Goal: Task Accomplishment & Management: Use online tool/utility

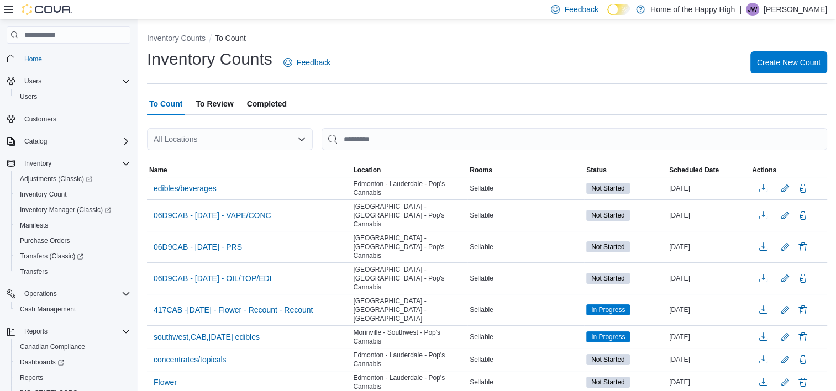
click at [189, 129] on div "All Locations" at bounding box center [230, 139] width 166 height 22
type input "****"
click at [257, 155] on span "Edmonton - Lauderdale - Pop's Cannabis" at bounding box center [272, 158] width 142 height 11
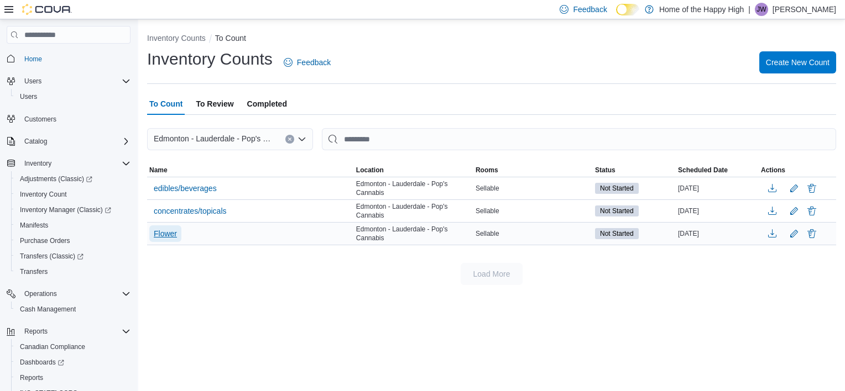
click at [170, 232] on span "Flower" at bounding box center [165, 233] width 23 height 11
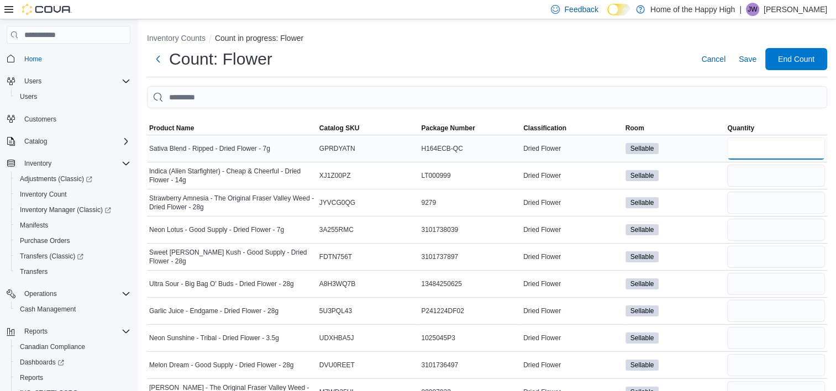
click at [805, 154] on input "number" at bounding box center [777, 149] width 98 height 22
type input "*"
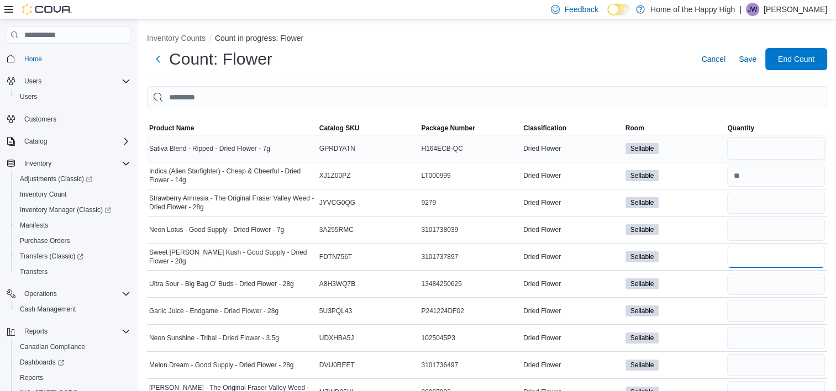
type input "*"
click at [789, 307] on input "number" at bounding box center [777, 311] width 98 height 22
type input "*"
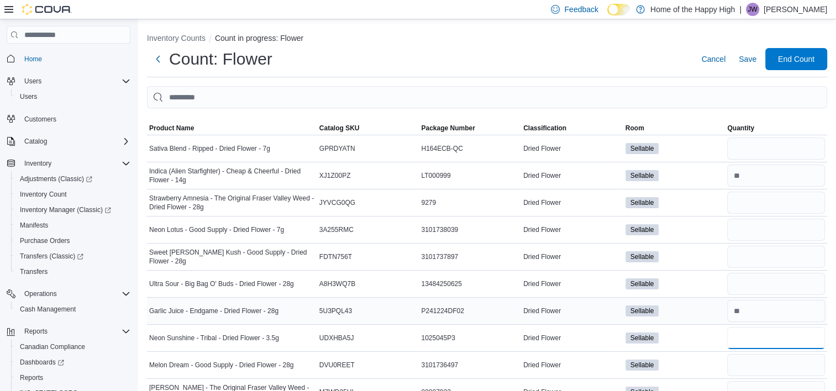
type input "*"
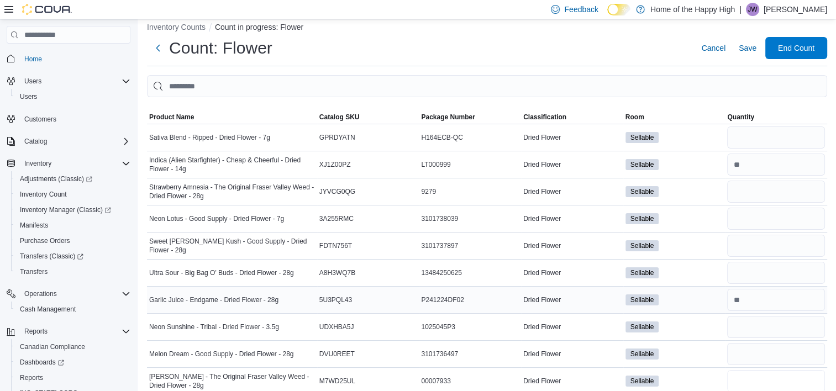
type input "*"
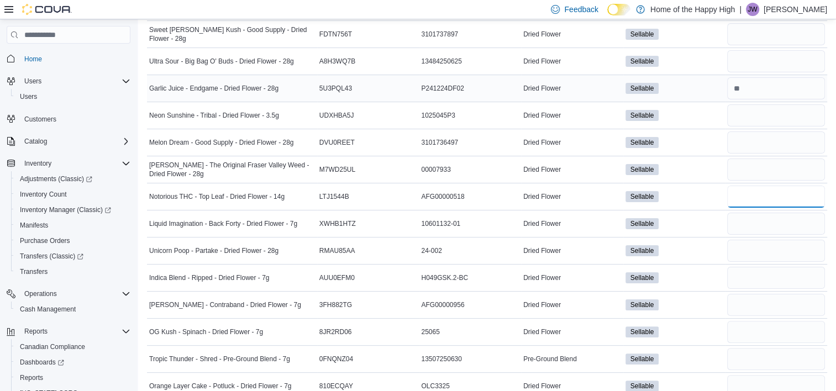
type input "*"
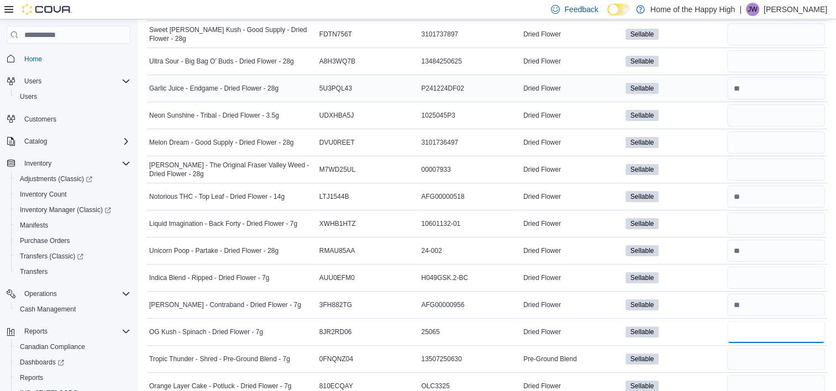
type input "*"
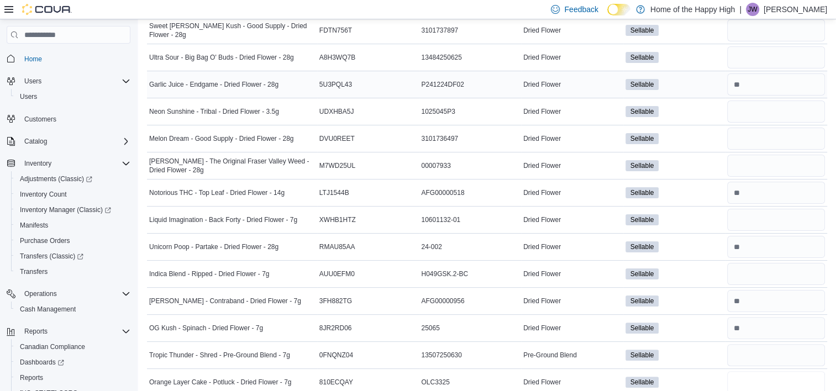
type input "*"
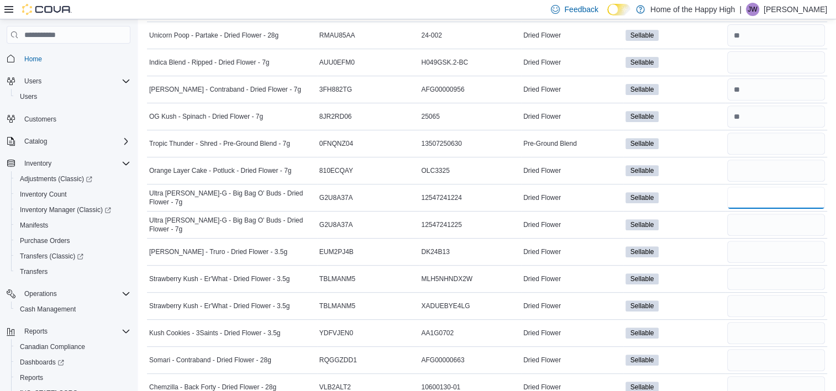
type input "**"
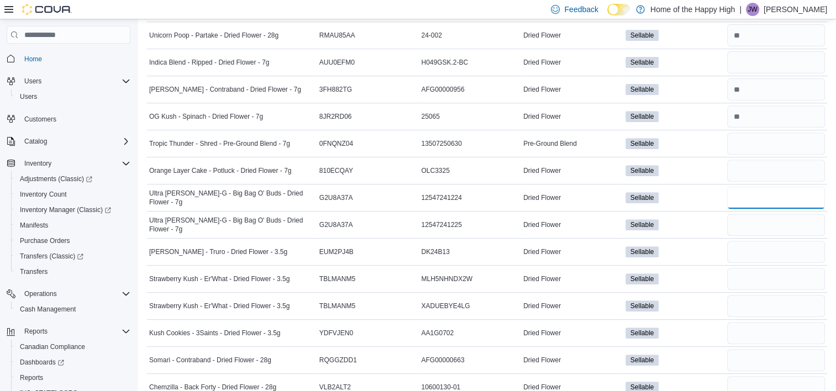
type input "*"
click at [801, 168] on input "number" at bounding box center [777, 171] width 98 height 22
type input "*"
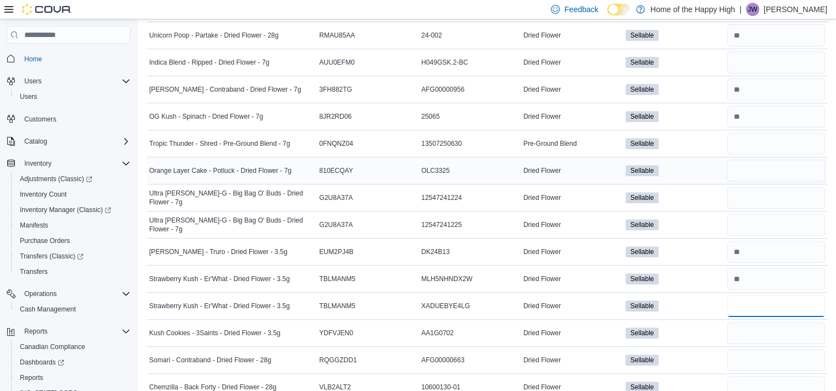
type input "*"
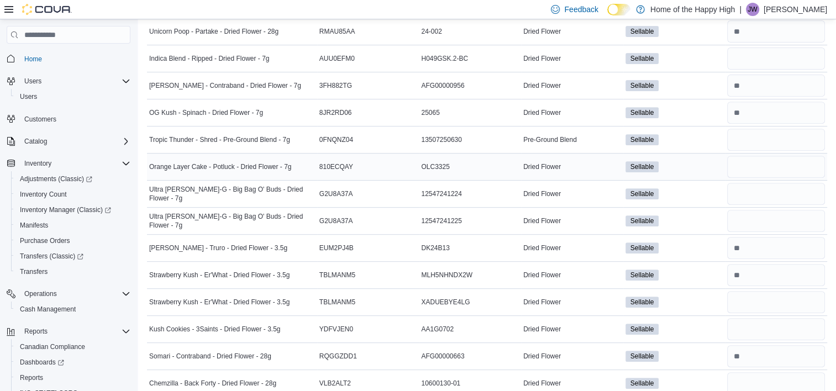
scroll to position [655, 0]
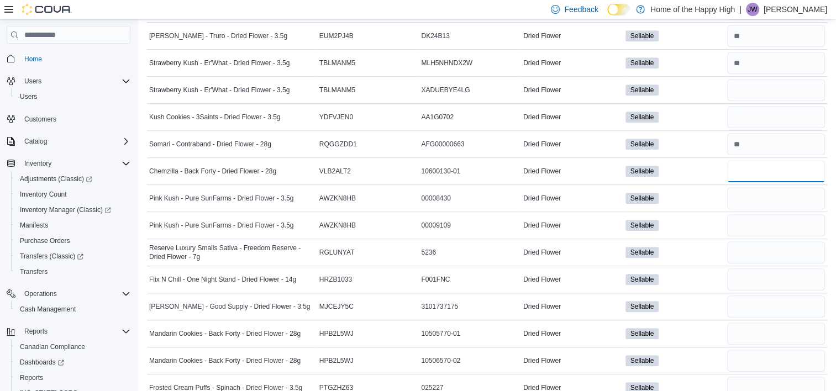
click at [801, 168] on input "number" at bounding box center [777, 171] width 98 height 22
type input "*"
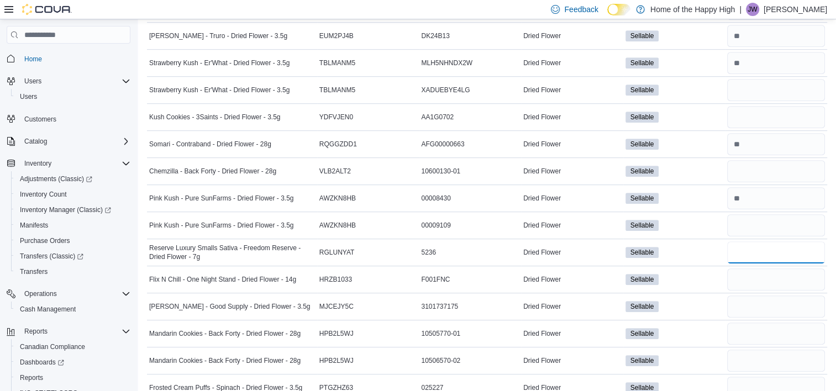
type input "*"
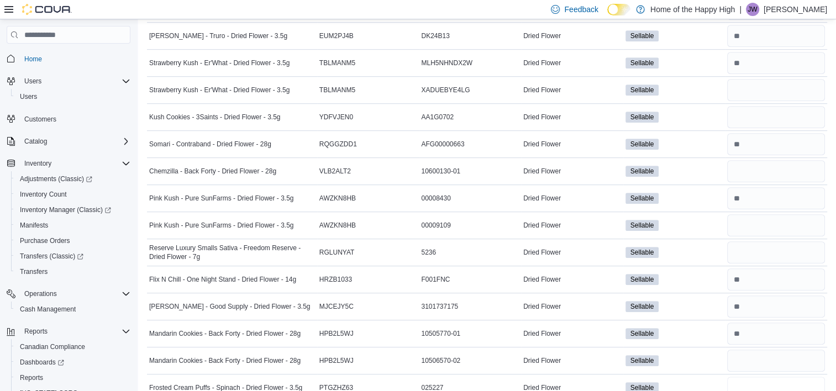
scroll to position [658, 0]
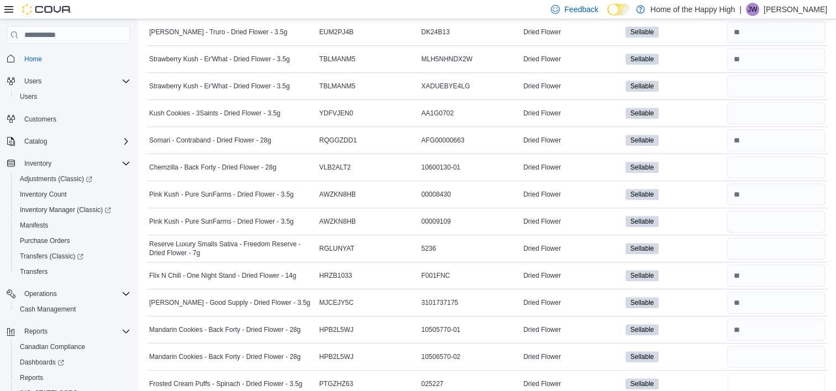
type input "*"
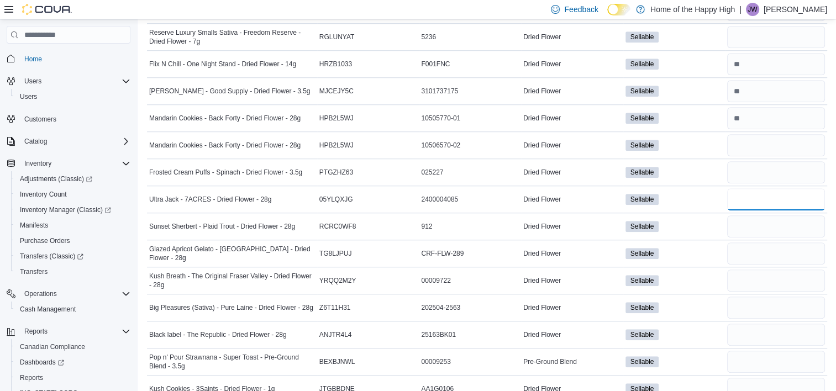
type input "*"
click at [801, 168] on input "number" at bounding box center [777, 172] width 98 height 22
type input "*"
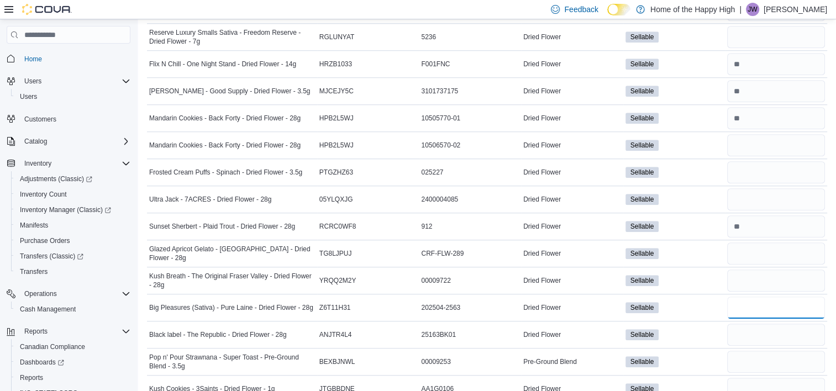
type input "*"
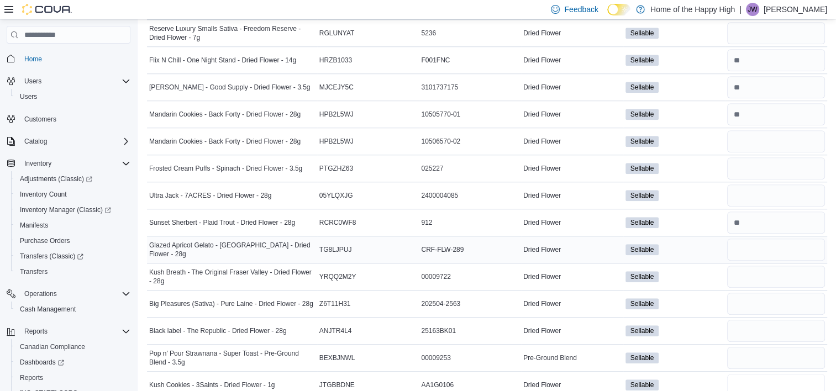
type input "*"
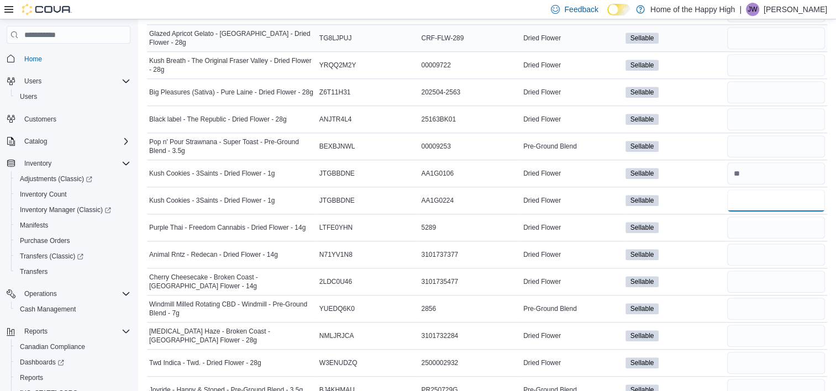
type input "*"
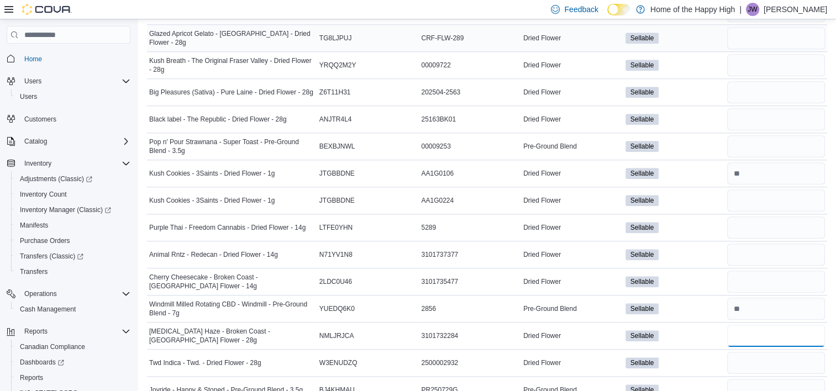
type input "*"
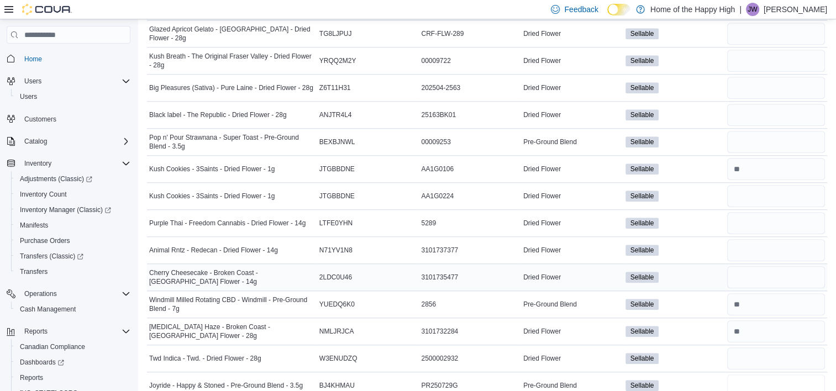
type input "**"
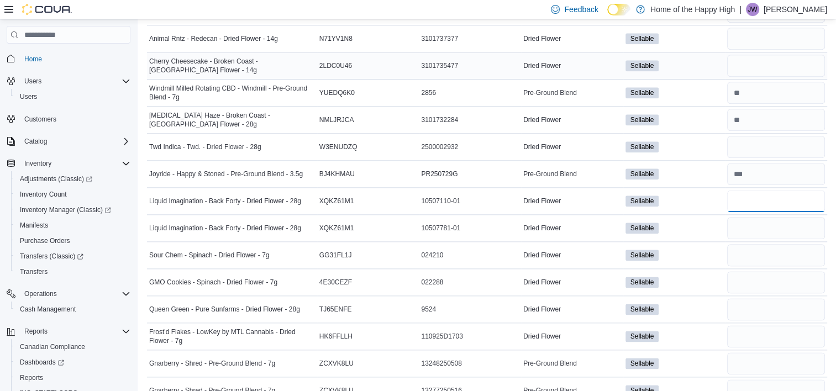
type input "*"
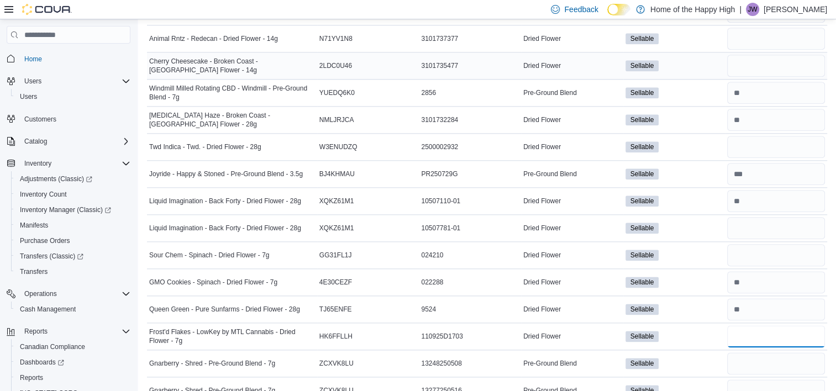
type input "*"
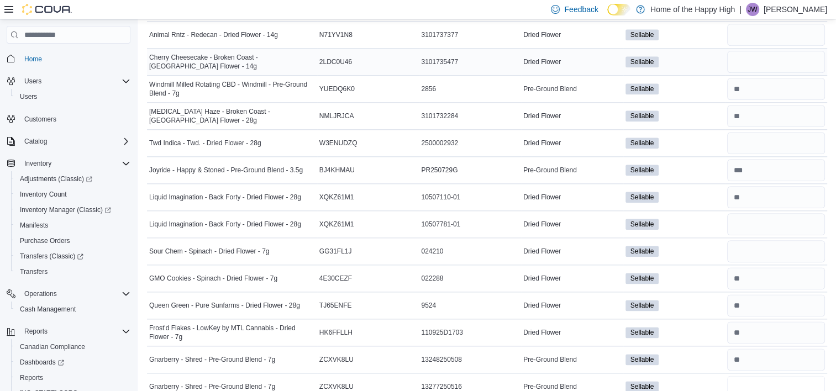
type input "*"
click at [752, 352] on input "number" at bounding box center [777, 360] width 98 height 22
type input "*"
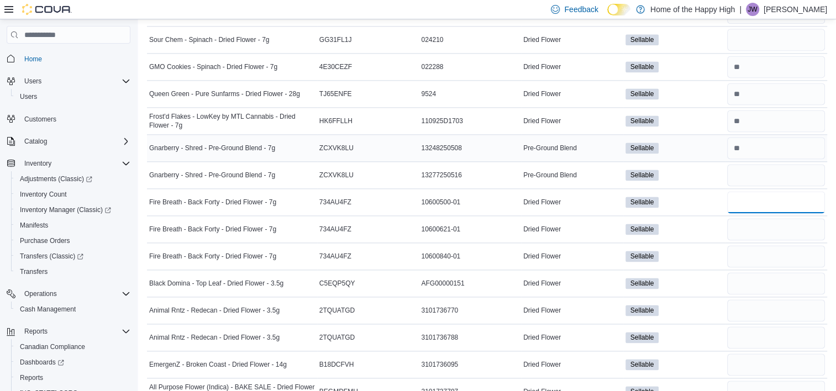
type input "*"
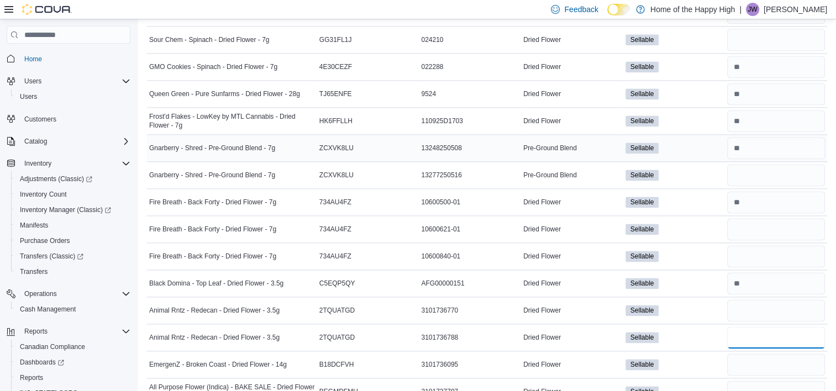
type input "*"
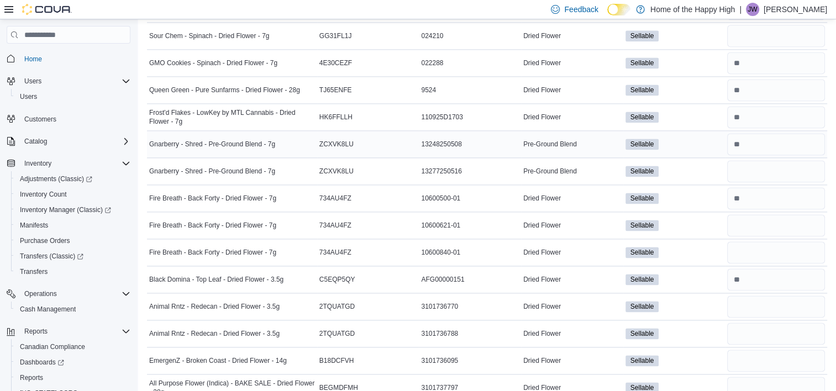
scroll to position [1734, 0]
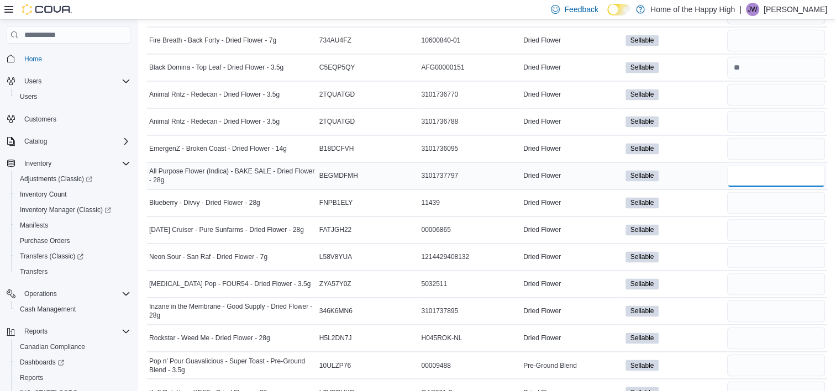
click at [766, 169] on input "number" at bounding box center [777, 176] width 98 height 22
type input "*"
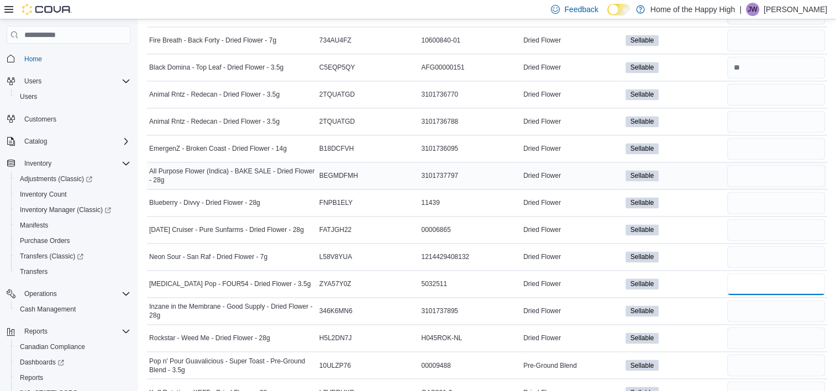
type input "*"
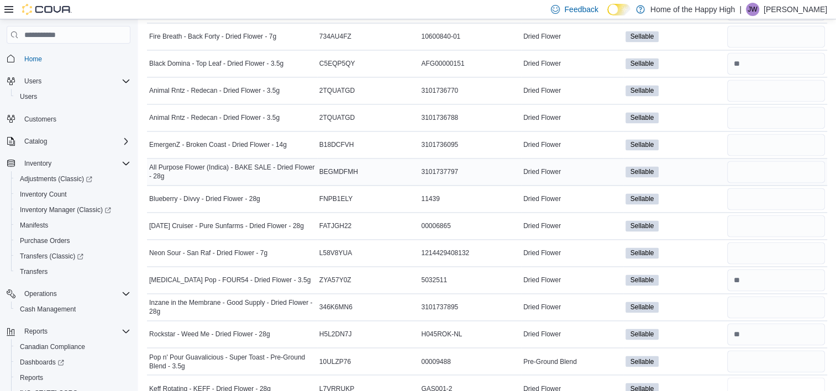
type input "*"
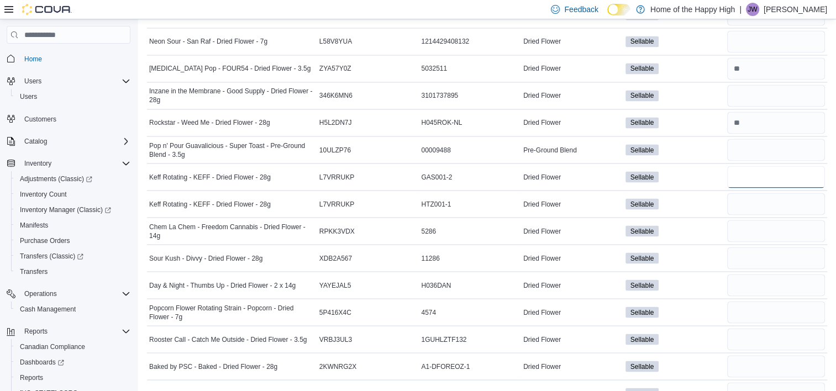
click at [766, 169] on input "number" at bounding box center [777, 177] width 98 height 22
type input "*"
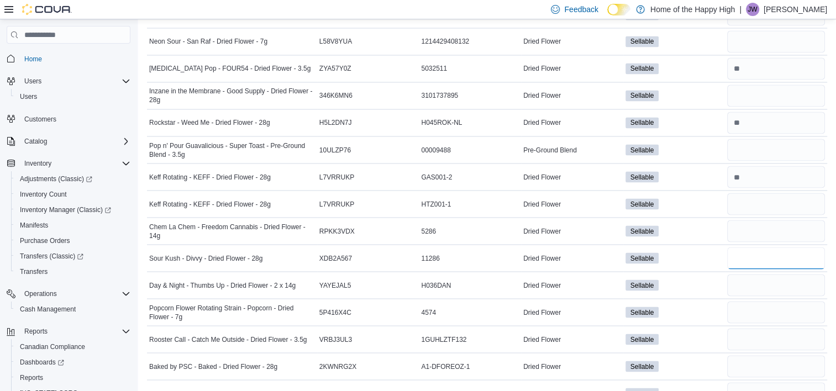
type input "*"
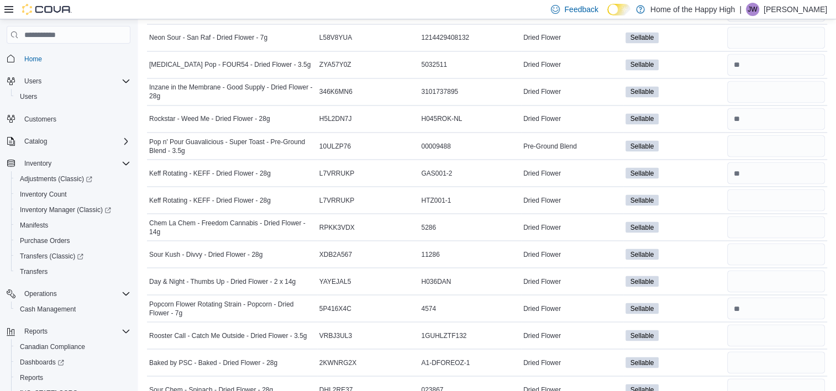
scroll to position [2165, 0]
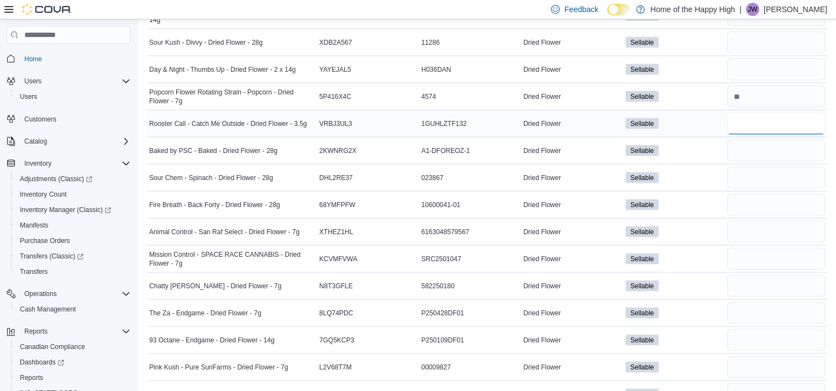
click at [760, 121] on input "number" at bounding box center [777, 124] width 98 height 22
type input "*"
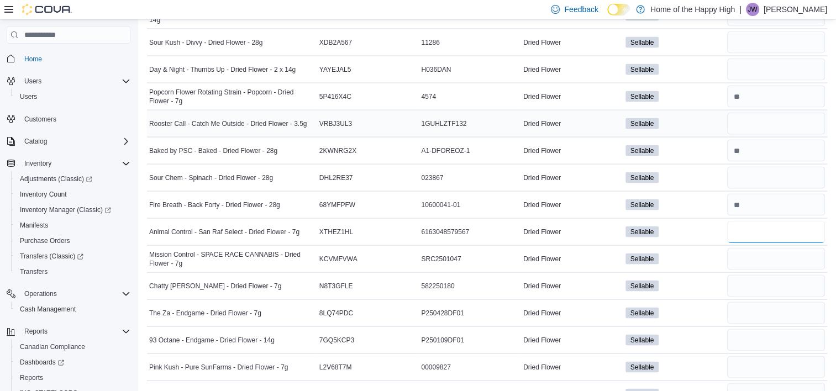
type input "*"
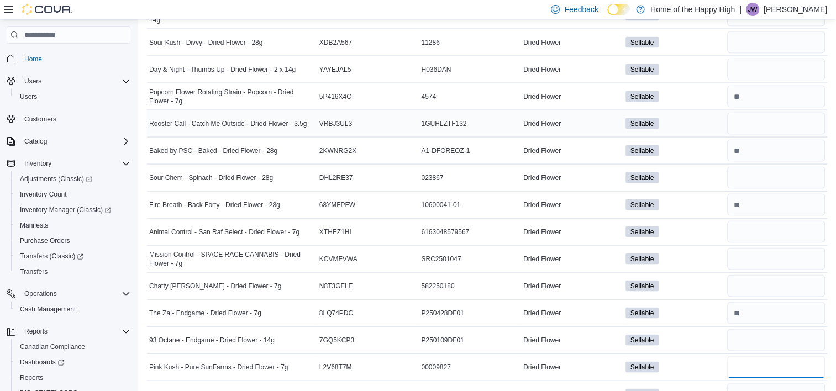
type input "*"
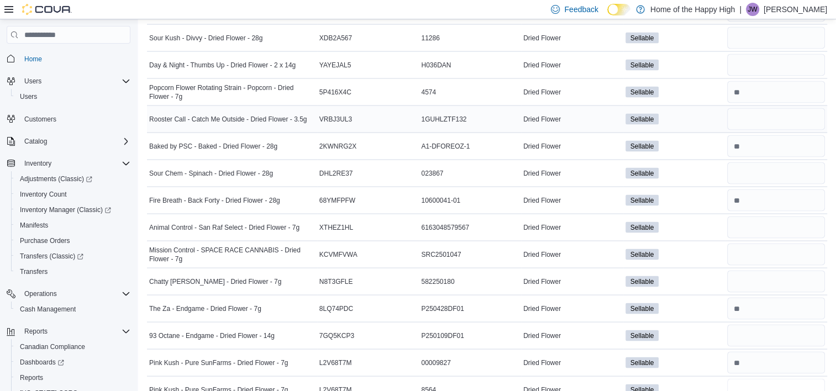
type input "**"
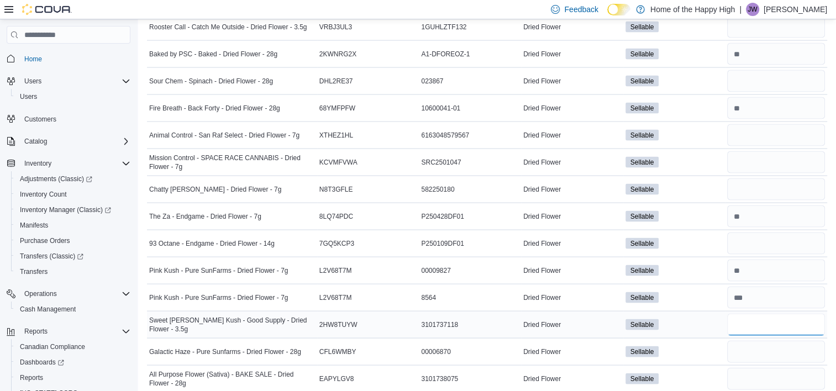
click at [781, 317] on input "number" at bounding box center [777, 325] width 98 height 22
type input "*"
click at [768, 380] on input "number" at bounding box center [777, 379] width 98 height 22
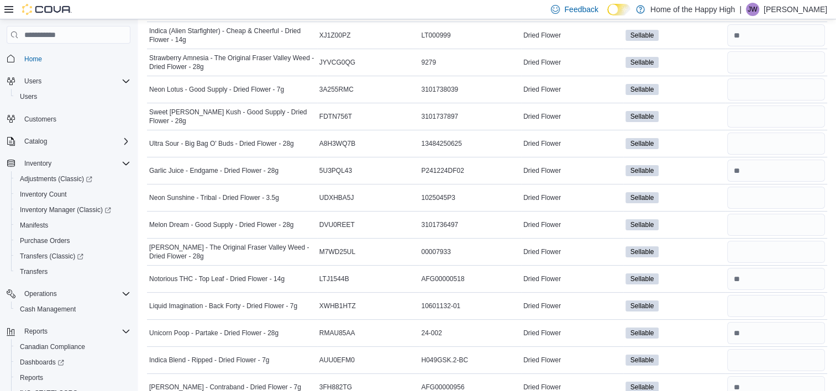
scroll to position [0, 0]
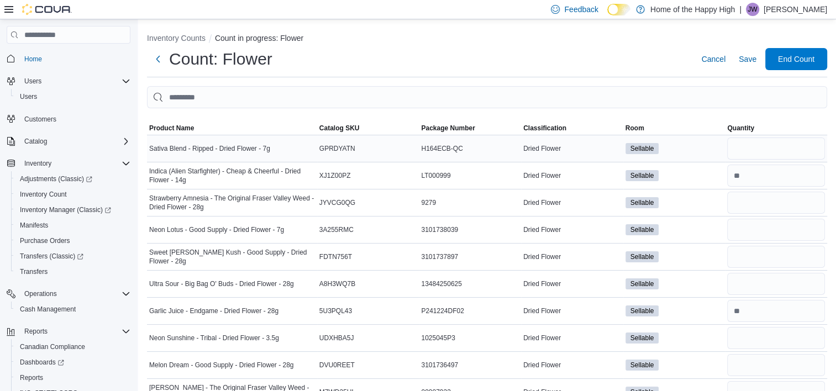
type input "**"
click at [777, 138] on input "number" at bounding box center [777, 149] width 98 height 22
type input "*"
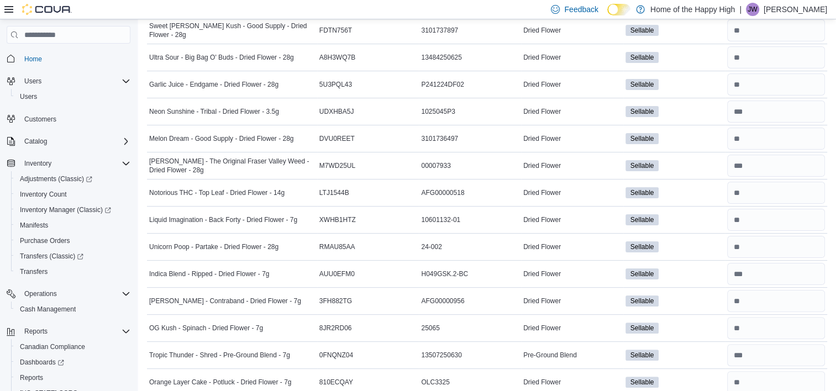
scroll to position [438, 0]
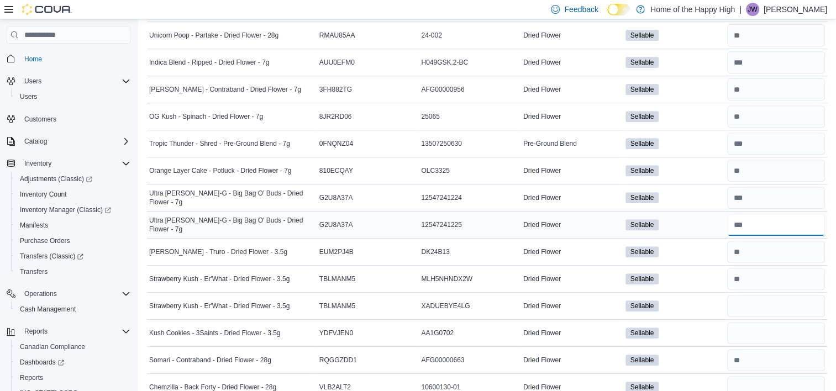
click at [757, 224] on input "number" at bounding box center [777, 225] width 98 height 22
click at [766, 195] on input "number" at bounding box center [777, 198] width 98 height 22
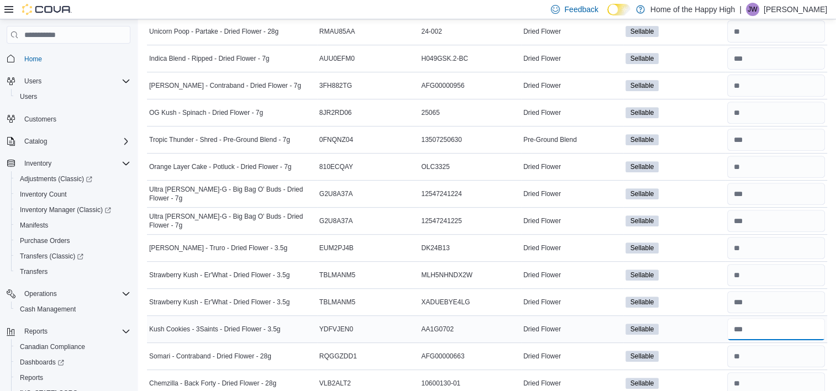
click at [770, 323] on input "number" at bounding box center [777, 329] width 98 height 22
click at [753, 296] on input "number" at bounding box center [777, 302] width 98 height 22
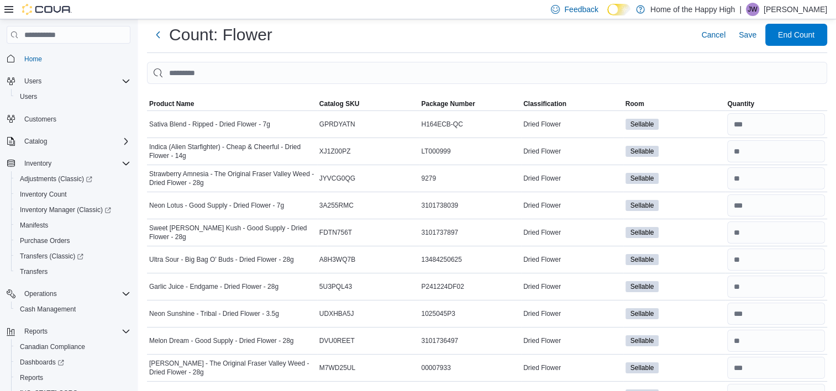
scroll to position [0, 0]
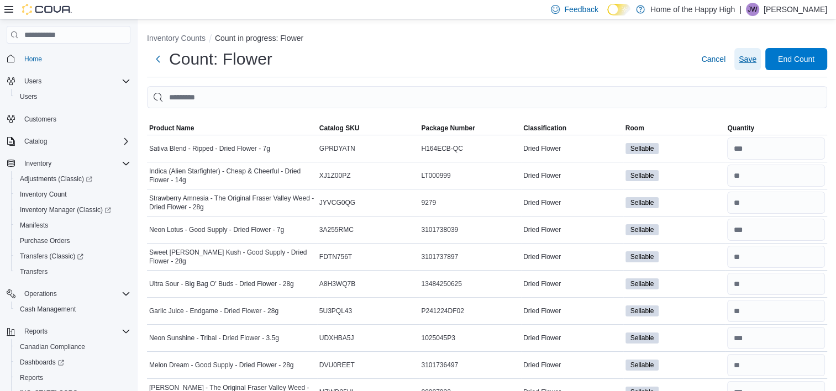
click at [751, 59] on span "Save" at bounding box center [748, 59] width 18 height 11
